Goal: Register for event/course

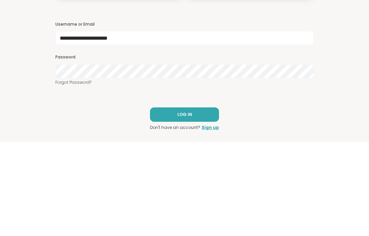
type input "**********"
click at [208, 148] on h3 "Password" at bounding box center [184, 151] width 259 height 6
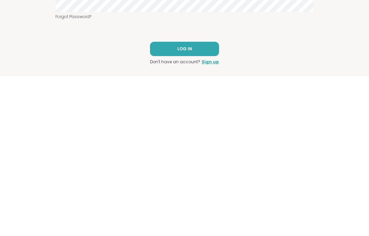
click at [206, 201] on button "LOG IN" at bounding box center [184, 208] width 69 height 14
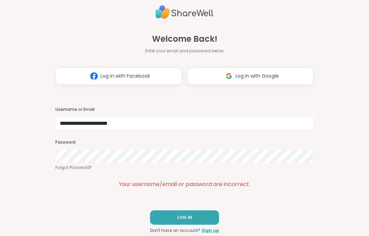
click at [270, 73] on span "Log in with Google" at bounding box center [257, 76] width 43 height 7
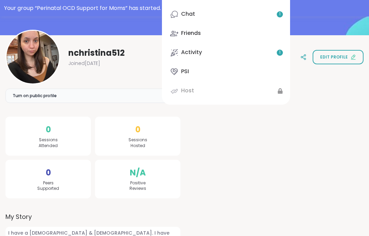
click at [270, 23] on link "Chat 1" at bounding box center [226, 14] width 117 height 16
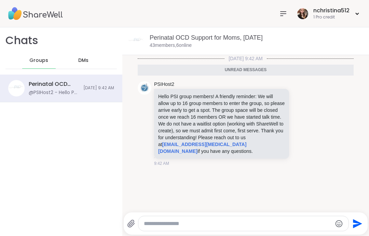
click at [287, 10] on icon at bounding box center [283, 14] width 8 height 8
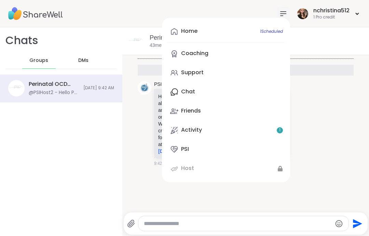
click at [259, 134] on link "Activity 1" at bounding box center [226, 130] width 117 height 16
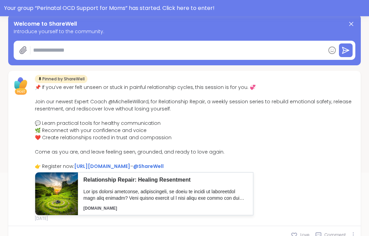
type textarea "*"
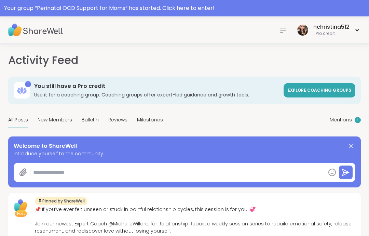
click at [281, 25] on div at bounding box center [284, 30] width 14 height 14
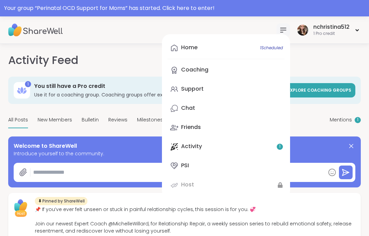
click at [239, 91] on link "Support" at bounding box center [226, 89] width 117 height 16
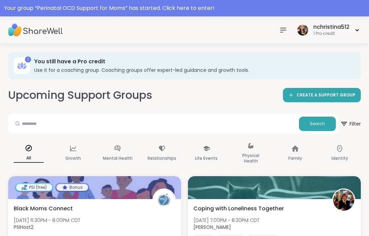
click at [351, 32] on div "nchristina512 1 Pro credit" at bounding box center [328, 30] width 65 height 16
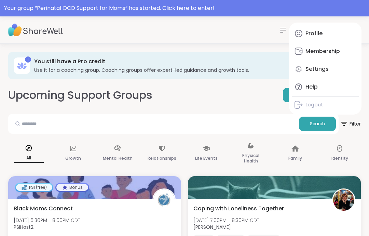
click at [284, 32] on icon at bounding box center [283, 30] width 8 height 8
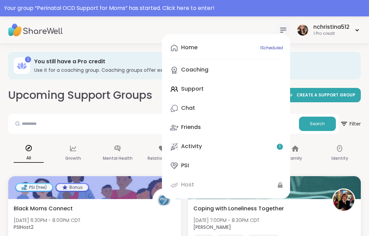
click at [333, 32] on div "1 Pro credit" at bounding box center [332, 34] width 36 height 6
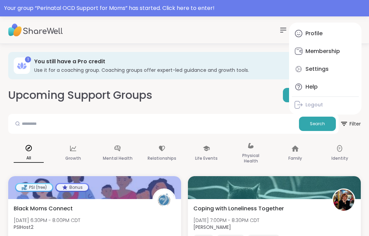
click at [328, 37] on link "Profile" at bounding box center [325, 33] width 67 height 16
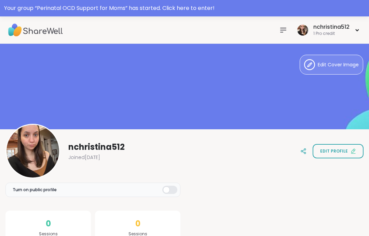
click at [277, 28] on div at bounding box center [284, 30] width 14 height 14
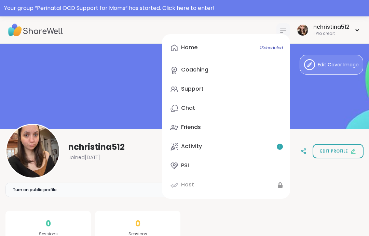
click at [251, 87] on link "Support" at bounding box center [226, 89] width 117 height 16
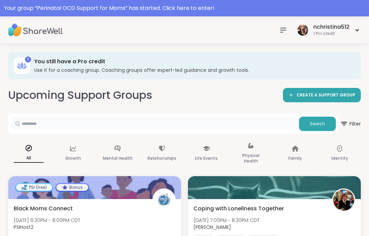
click at [208, 127] on input "text" at bounding box center [154, 124] width 286 height 14
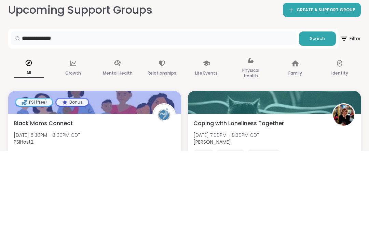
type input "**********"
click at [318, 121] on span "Search" at bounding box center [317, 124] width 15 height 6
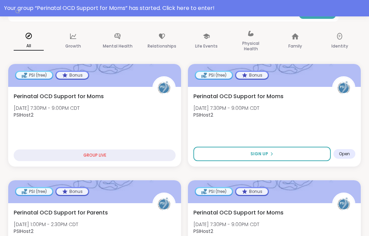
scroll to position [113, 0]
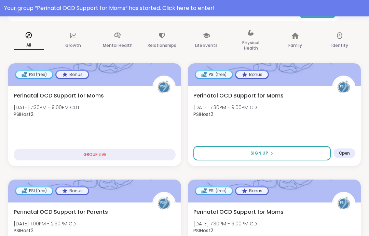
click at [302, 155] on button "Sign Up" at bounding box center [263, 153] width 138 height 14
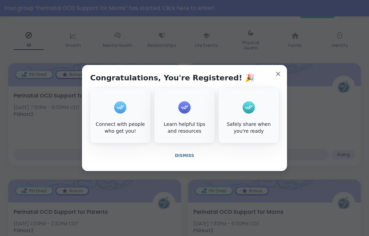
click at [189, 158] on span "Dismiss" at bounding box center [184, 155] width 19 height 5
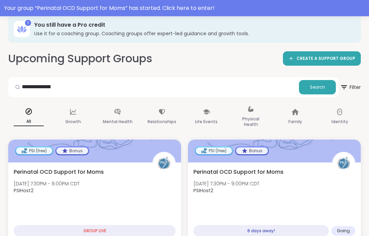
scroll to position [0, 0]
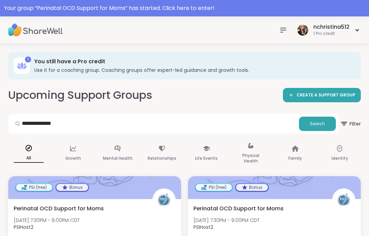
click at [348, 33] on div "1 Pro credit" at bounding box center [332, 34] width 36 height 6
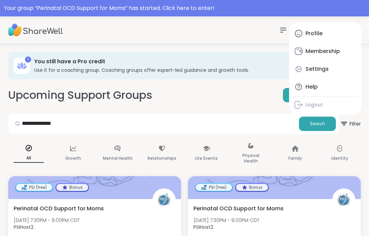
click at [337, 36] on link "Profile" at bounding box center [325, 33] width 67 height 16
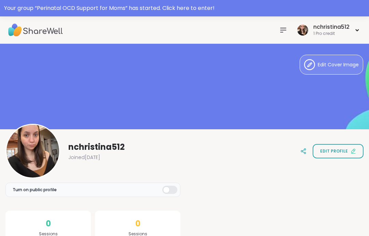
click at [283, 30] on icon at bounding box center [283, 30] width 5 height 4
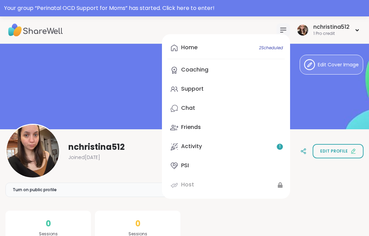
click at [276, 48] on span "2 Scheduled" at bounding box center [271, 47] width 24 height 5
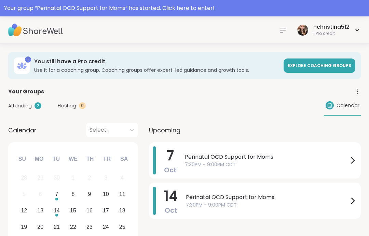
click at [319, 160] on span "Perinatal OCD Support for Moms" at bounding box center [267, 157] width 164 height 8
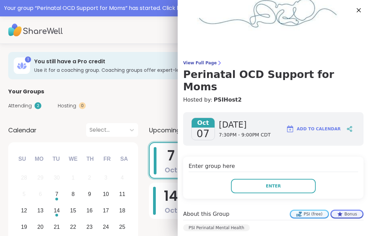
click at [145, 110] on div "Attending 2 Hosting 0 Calendar" at bounding box center [184, 106] width 353 height 20
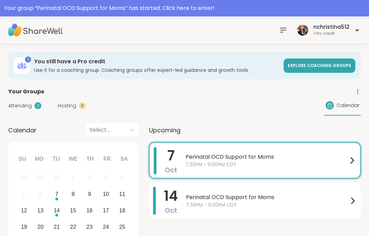
click at [255, 164] on span "7:30PM - 9:00PM CDT" at bounding box center [267, 164] width 162 height 7
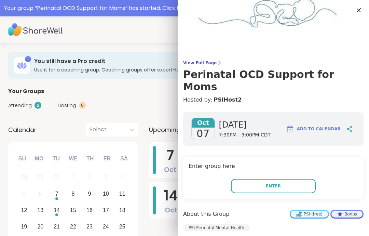
click at [217, 64] on icon at bounding box center [219, 62] width 5 height 5
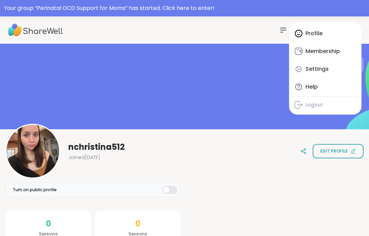
click at [282, 32] on icon at bounding box center [283, 30] width 5 height 4
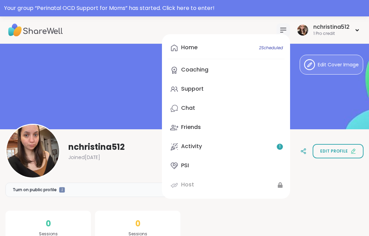
click at [254, 44] on link "Home 2 Scheduled" at bounding box center [226, 48] width 117 height 16
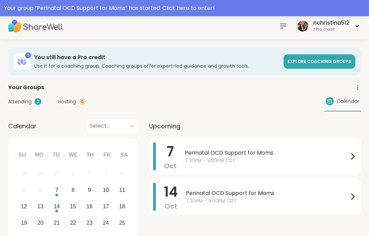
scroll to position [4, 0]
click at [57, 192] on div "7" at bounding box center [56, 189] width 3 height 9
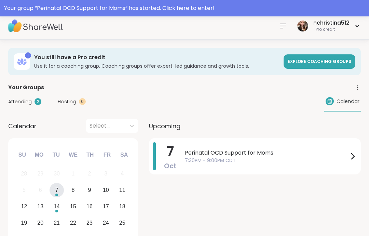
click at [349, 157] on icon at bounding box center [353, 156] width 8 height 8
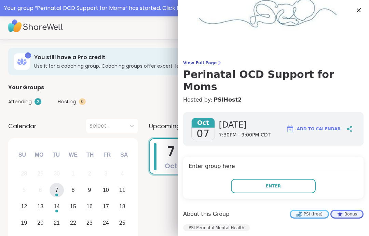
click at [201, 128] on span "07" at bounding box center [203, 134] width 13 height 12
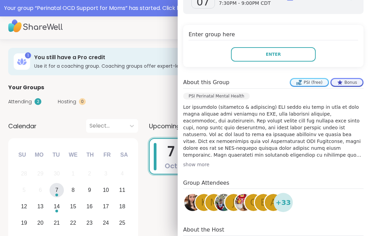
scroll to position [131, 0]
click at [202, 161] on div "show more" at bounding box center [273, 164] width 181 height 7
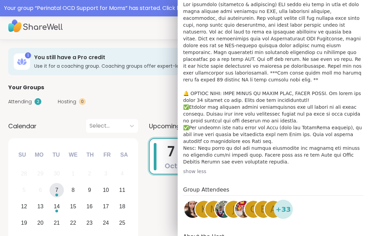
scroll to position [234, 0]
click at [191, 201] on img at bounding box center [192, 209] width 17 height 17
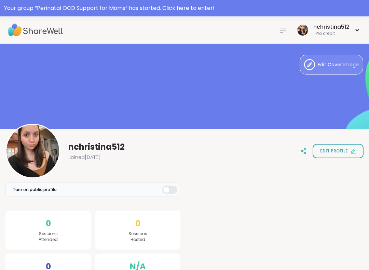
click at [345, 66] on span "Edit Cover Image" at bounding box center [338, 64] width 41 height 7
click at [281, 32] on icon at bounding box center [283, 30] width 5 height 4
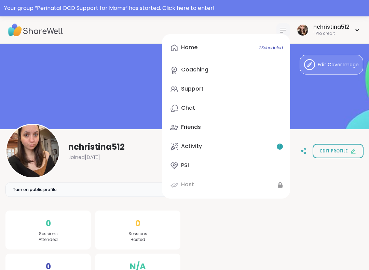
click at [266, 52] on link "Home 2 Scheduled" at bounding box center [226, 48] width 117 height 16
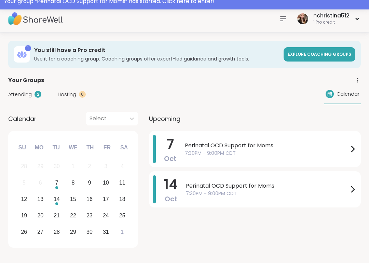
scroll to position [4, 0]
click at [328, 189] on span "Perinatal OCD Support for Moms" at bounding box center [267, 193] width 163 height 8
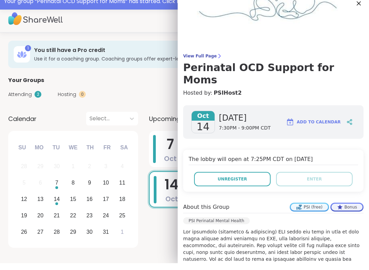
click at [170, 161] on span "Oct" at bounding box center [170, 166] width 13 height 10
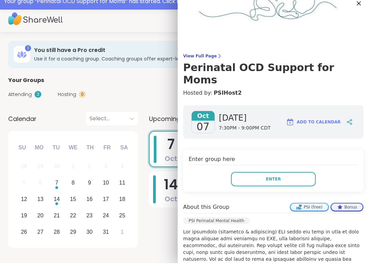
click at [161, 235] on div "7 Oct Perinatal OCD Support for Moms 7:30PM - 9:00PM CDT 14 Oct Perinatal OCD S…" at bounding box center [255, 197] width 212 height 119
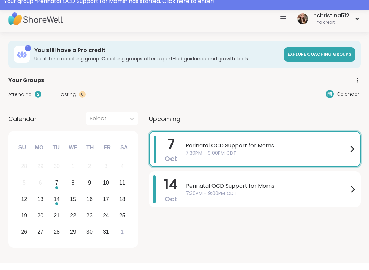
click at [318, 148] on span "Perinatal OCD Support for Moms" at bounding box center [267, 152] width 162 height 8
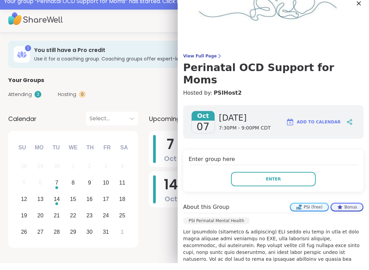
click at [160, 228] on div "7 Oct Perinatal OCD Support for Moms 7:30PM - 9:00PM CDT 14 Oct Perinatal OCD S…" at bounding box center [255, 197] width 212 height 119
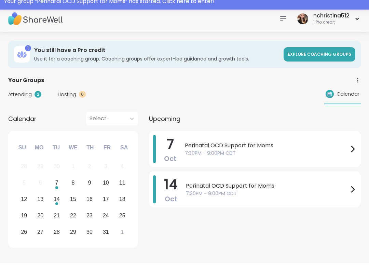
scroll to position [0, 0]
